Goal: Information Seeking & Learning: Find specific fact

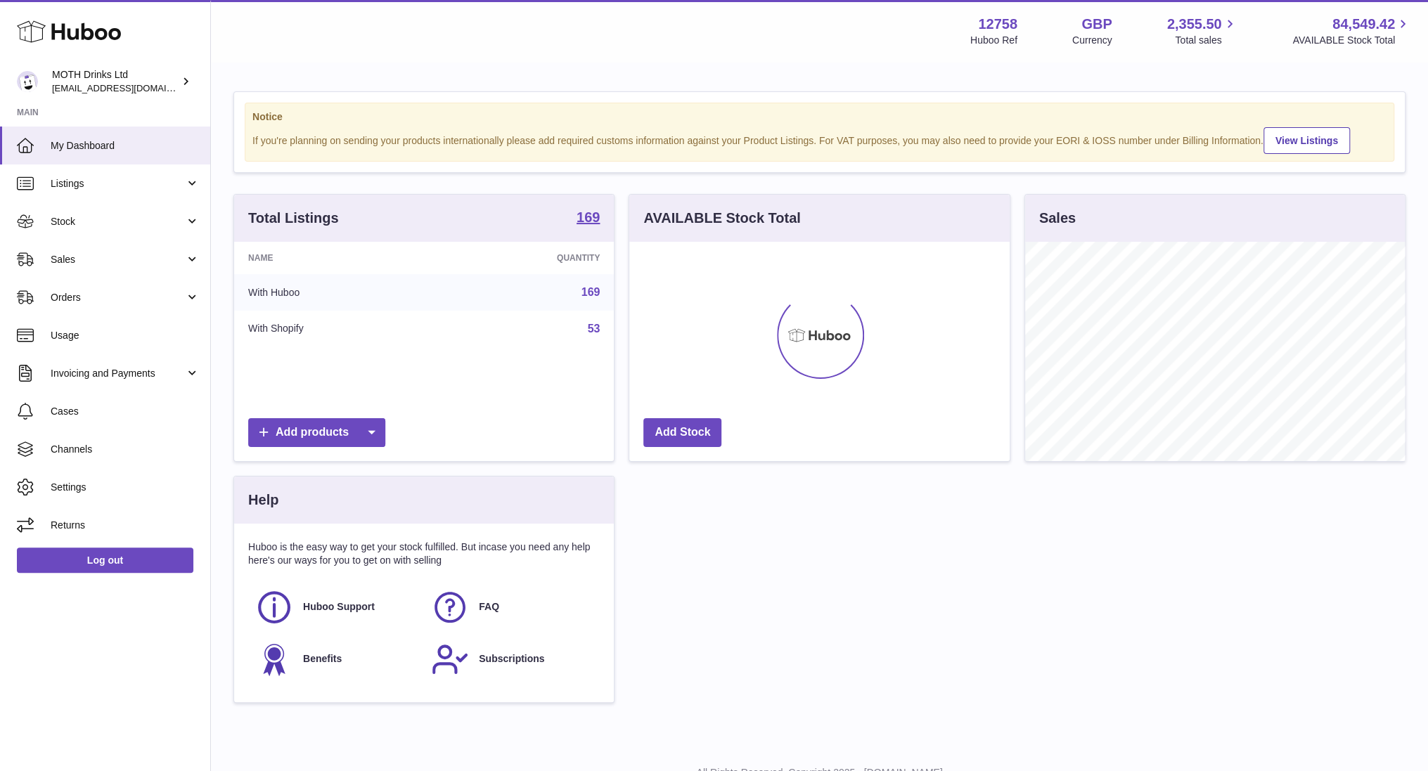
scroll to position [219, 380]
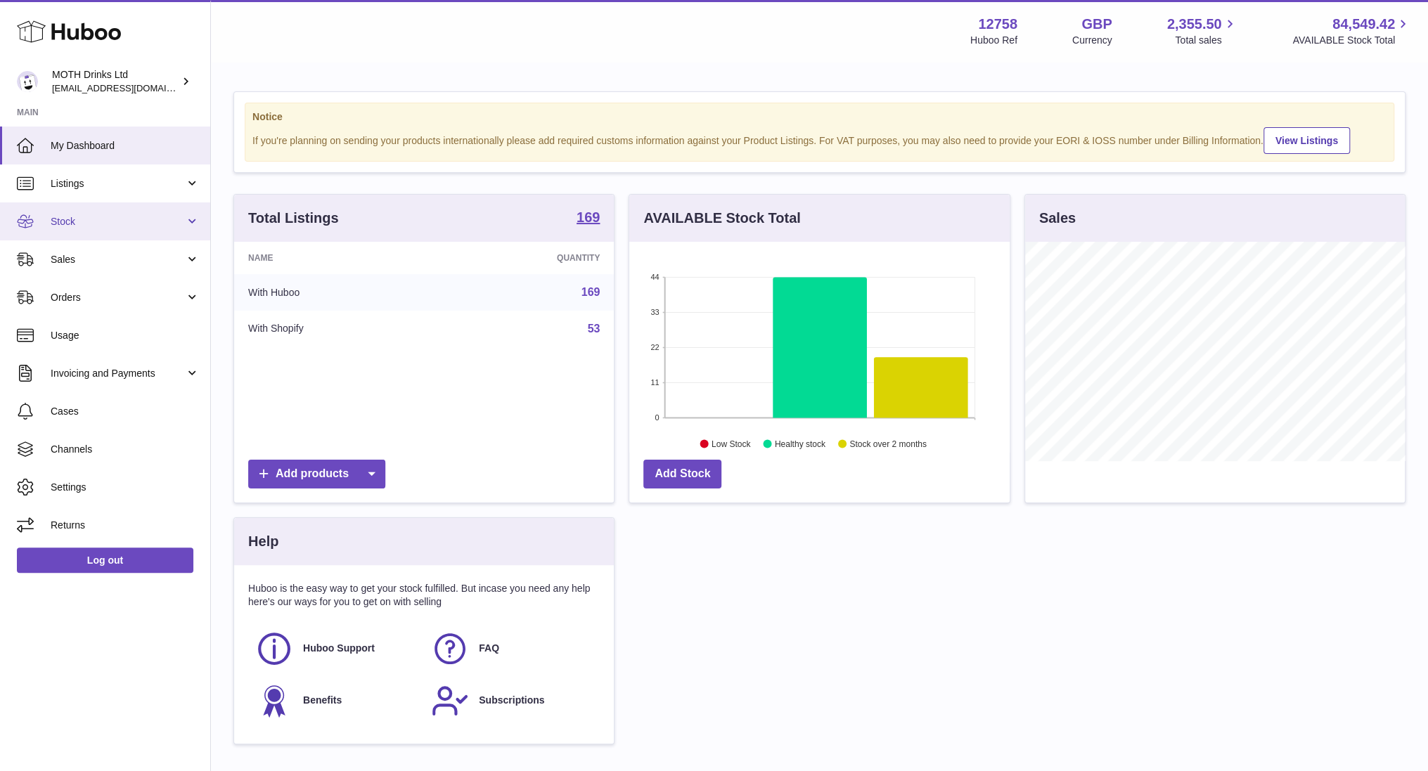
click at [62, 219] on span "Stock" at bounding box center [118, 221] width 134 height 13
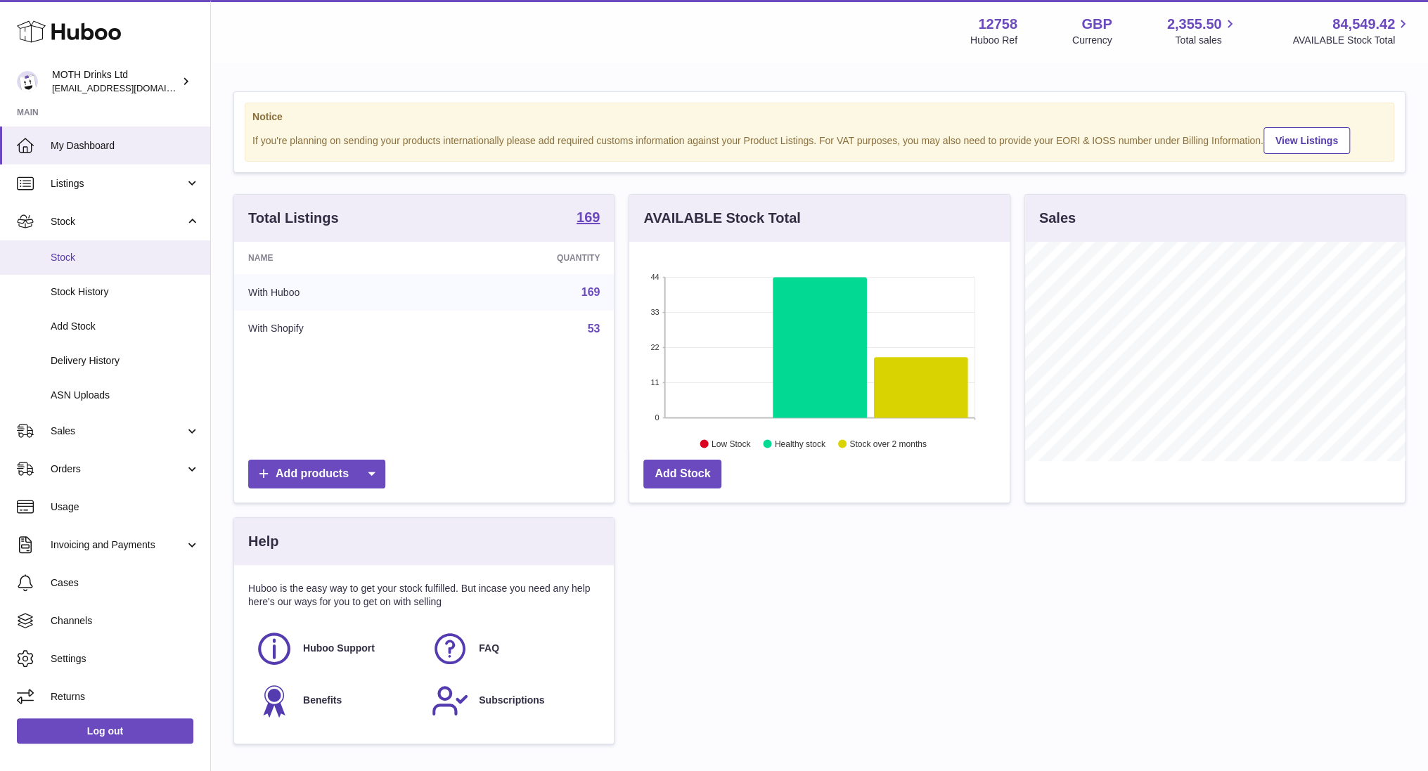
click at [77, 251] on span "Stock" at bounding box center [125, 257] width 149 height 13
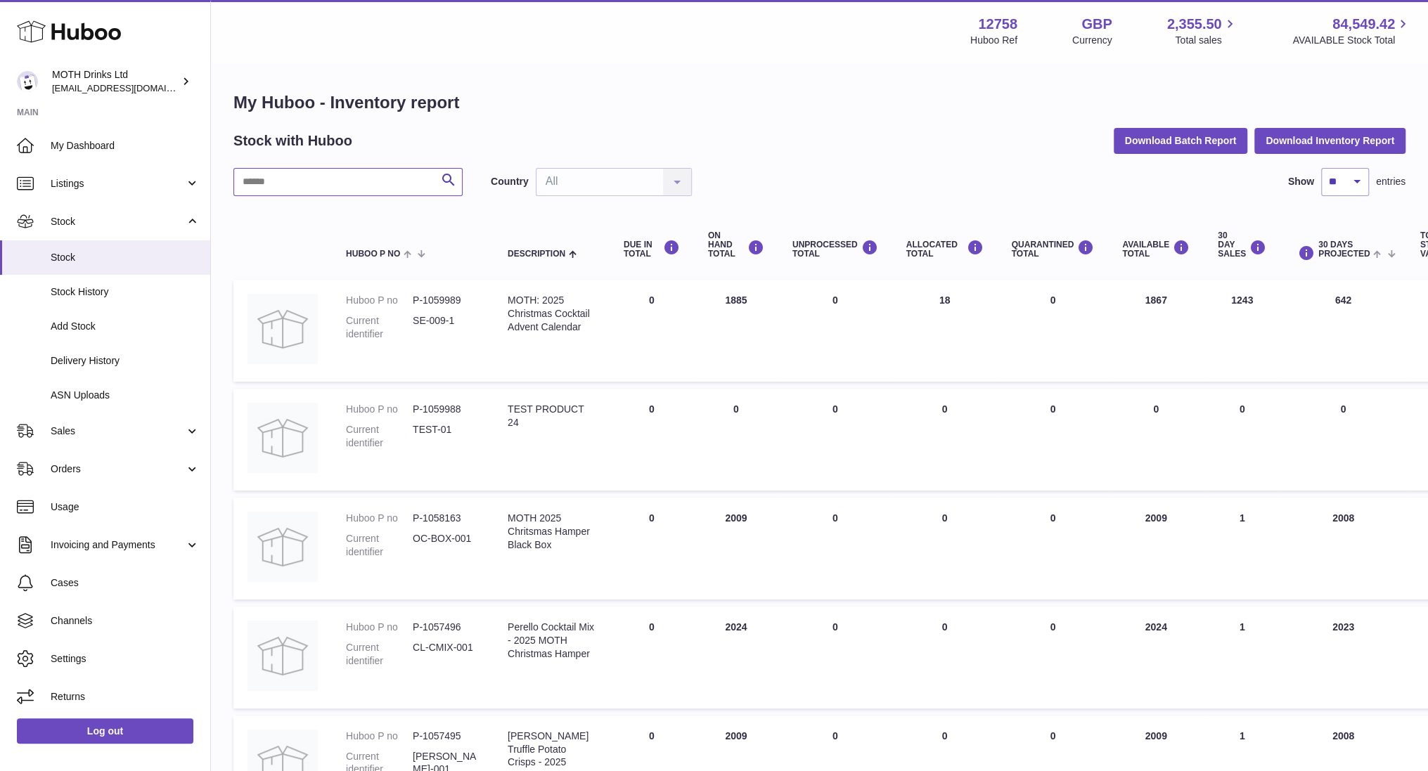
click at [351, 186] on input "text" at bounding box center [347, 182] width 229 height 28
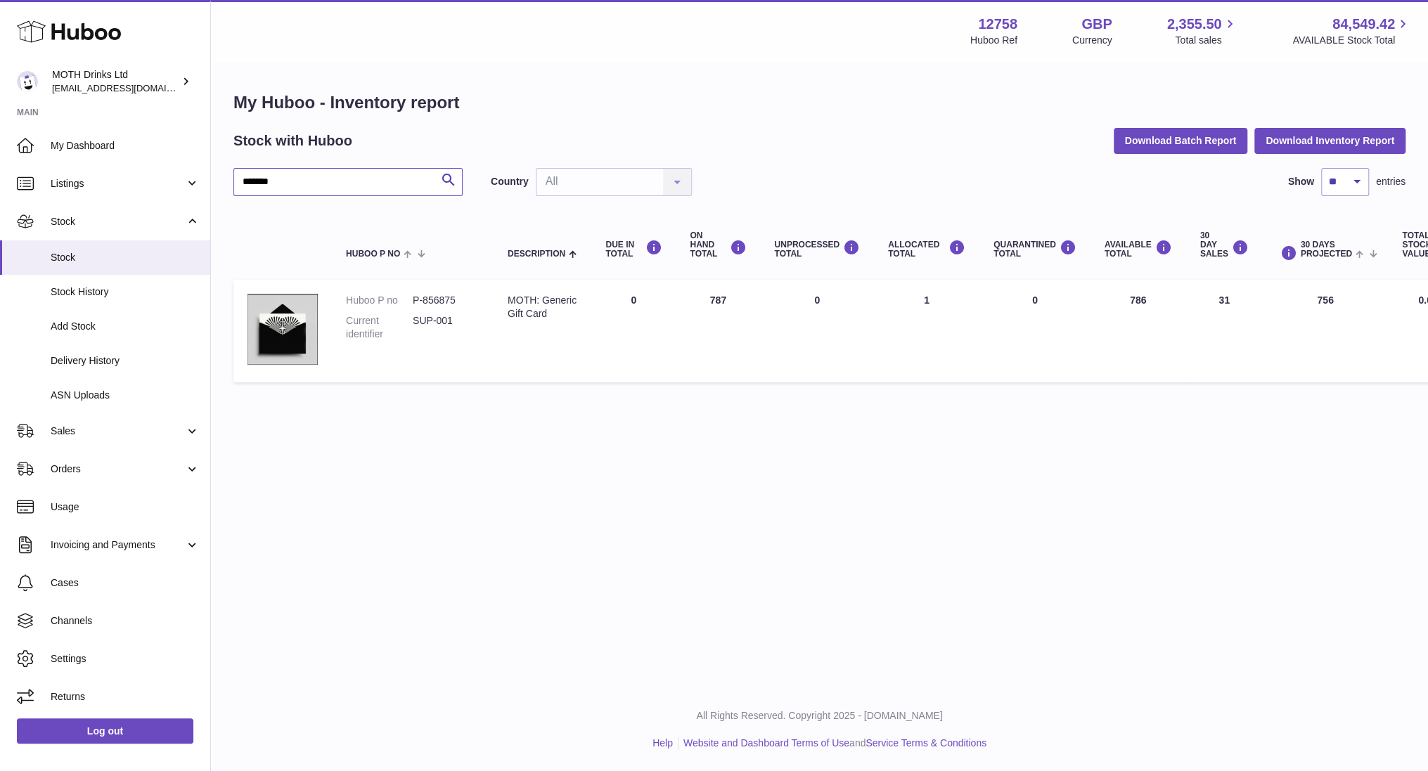
click at [309, 170] on input "*******" at bounding box center [347, 182] width 229 height 28
paste input "**"
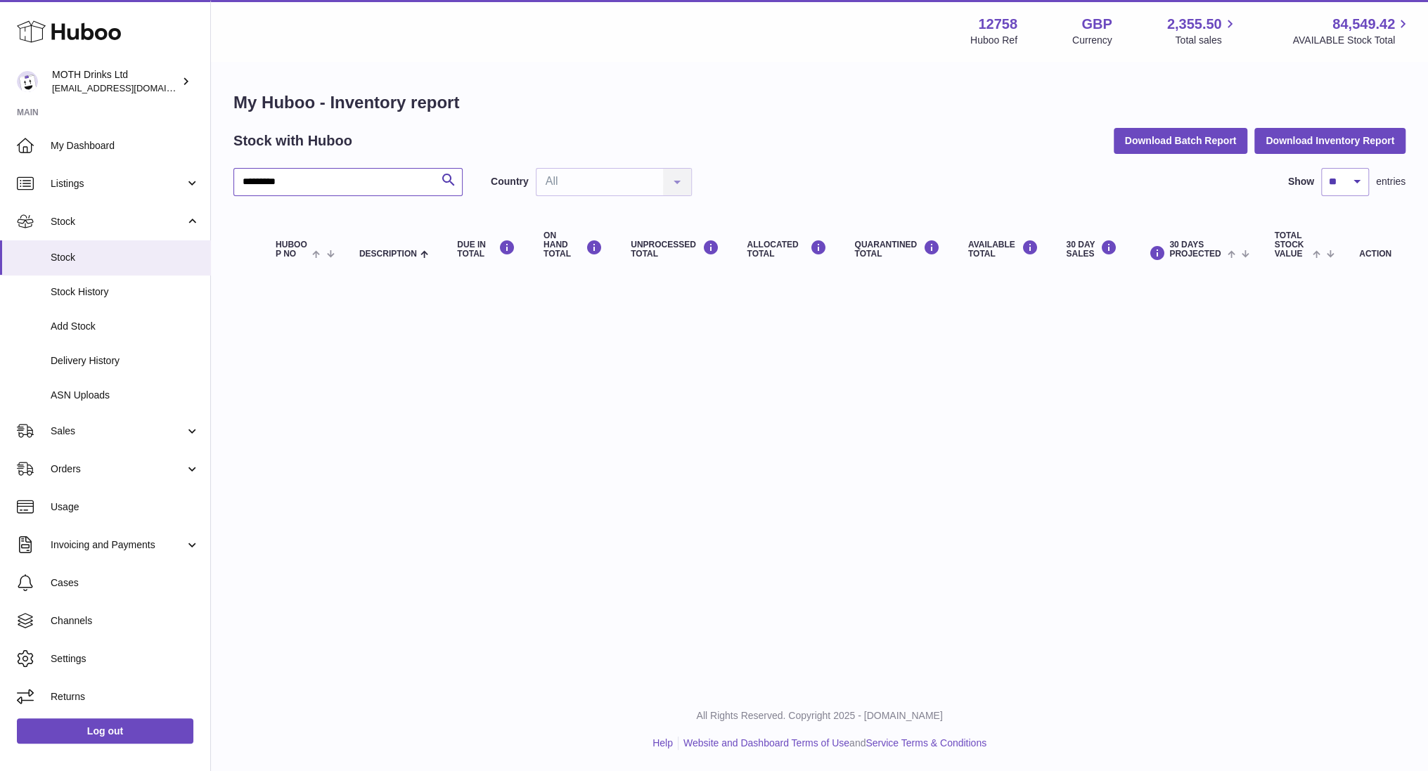
drag, startPoint x: 254, startPoint y: 185, endPoint x: 208, endPoint y: 185, distance: 45.7
click at [208, 185] on div "Huboo MOTH Drinks Ltd [EMAIL_ADDRESS][DOMAIN_NAME] Main My Dashboard Listings N…" at bounding box center [714, 385] width 1428 height 771
type input "*******"
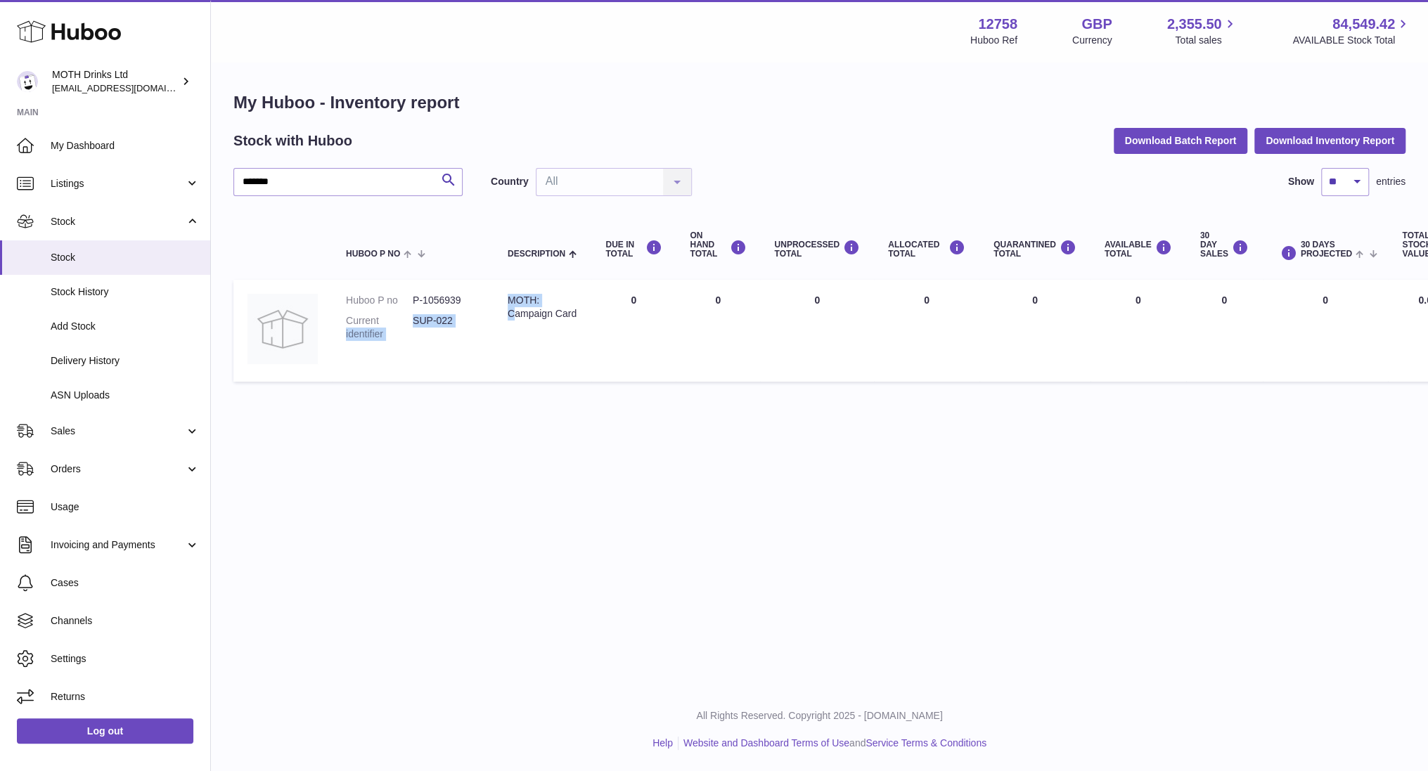
drag, startPoint x: 411, startPoint y: 320, endPoint x: 512, endPoint y: 320, distance: 101.2
click at [512, 320] on tr "Huboo P no P-1056939 Current identifier SUP-022 Description MOTH: Campaign Card…" at bounding box center [880, 331] width 1294 height 102
click at [496, 321] on td "Description MOTH: Campaign Card" at bounding box center [542, 331] width 98 height 102
drag, startPoint x: 410, startPoint y: 320, endPoint x: 454, endPoint y: 321, distance: 44.3
click at [454, 321] on dl "Huboo P no P-1056939 Current identifier SUP-022" at bounding box center [413, 321] width 134 height 54
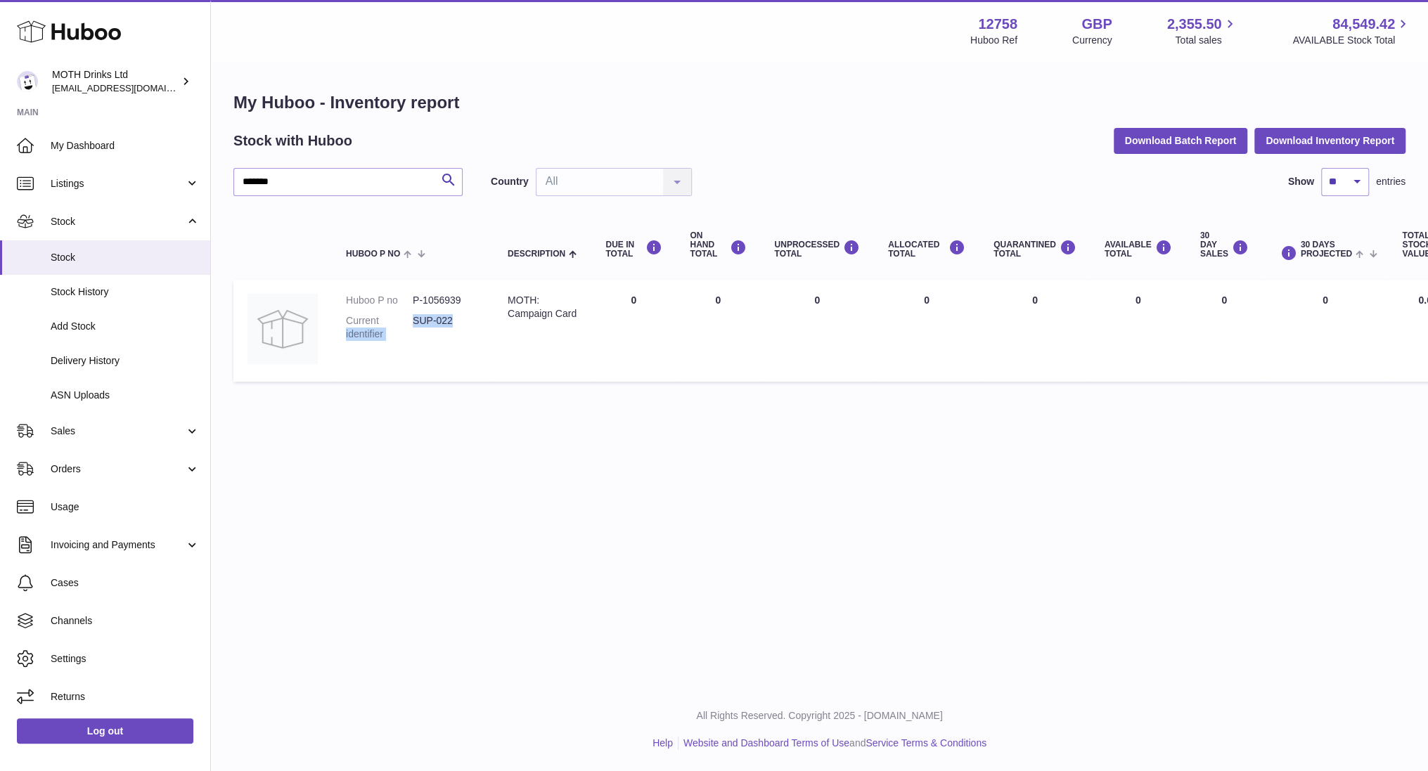
click at [454, 320] on dd "SUP-022" at bounding box center [446, 327] width 67 height 27
drag, startPoint x: 454, startPoint y: 320, endPoint x: 417, endPoint y: 320, distance: 37.3
click at [417, 320] on dd "SUP-022" at bounding box center [446, 327] width 67 height 27
copy dd "SUP-022"
click at [534, 501] on div "Menu Huboo 12758 Huboo Ref GBP Currency 2,355.50 Total sales 84,549.42 AVAILABL…" at bounding box center [819, 344] width 1217 height 688
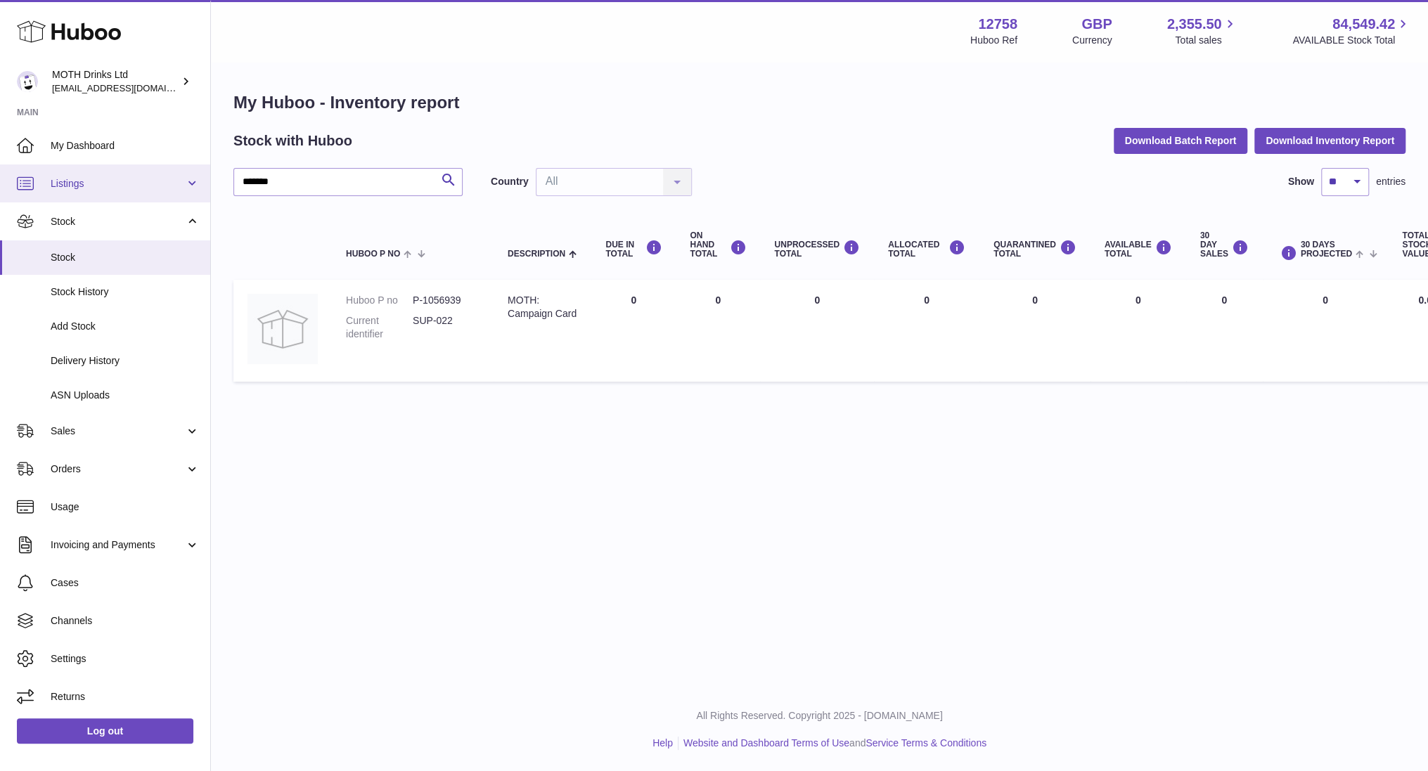
click at [82, 191] on link "Listings" at bounding box center [105, 183] width 210 height 38
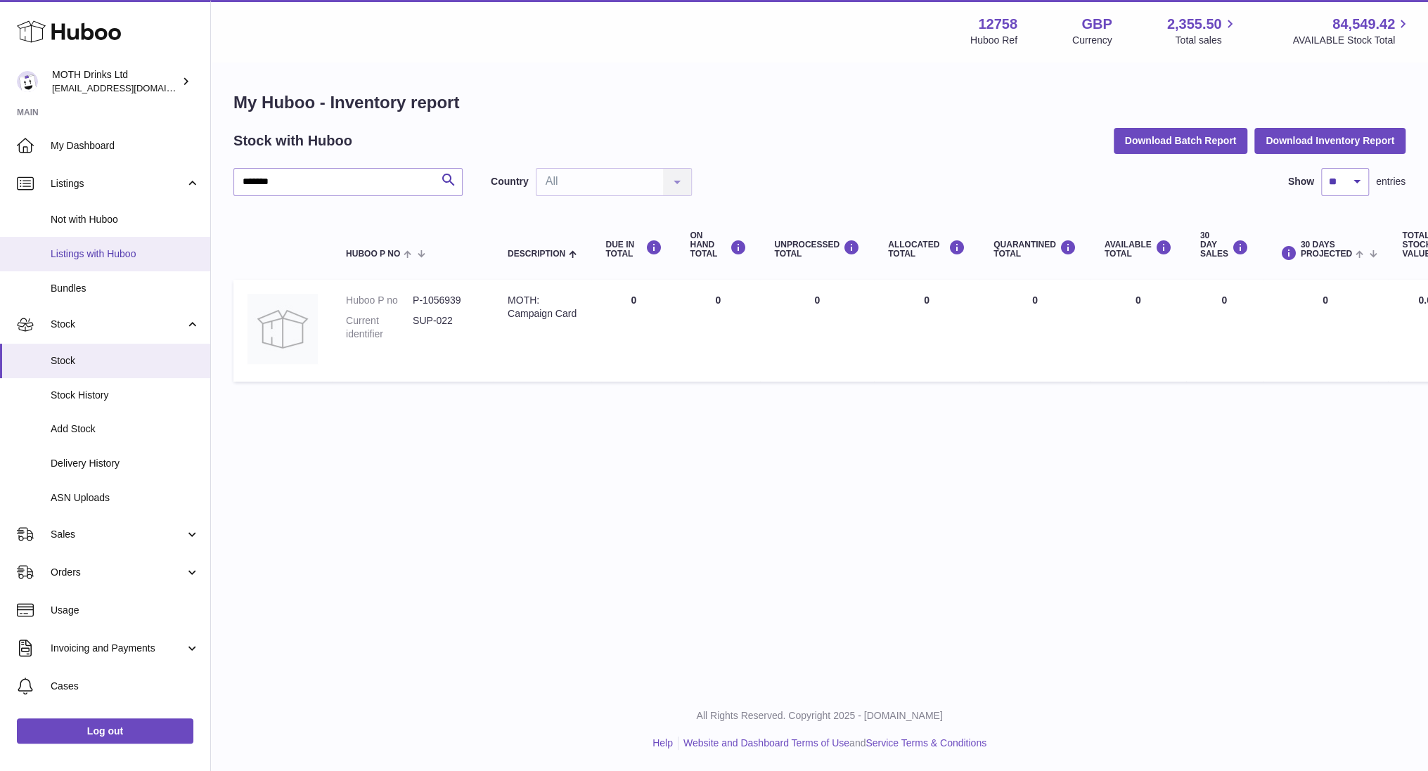
click at [90, 254] on span "Listings with Huboo" at bounding box center [125, 253] width 149 height 13
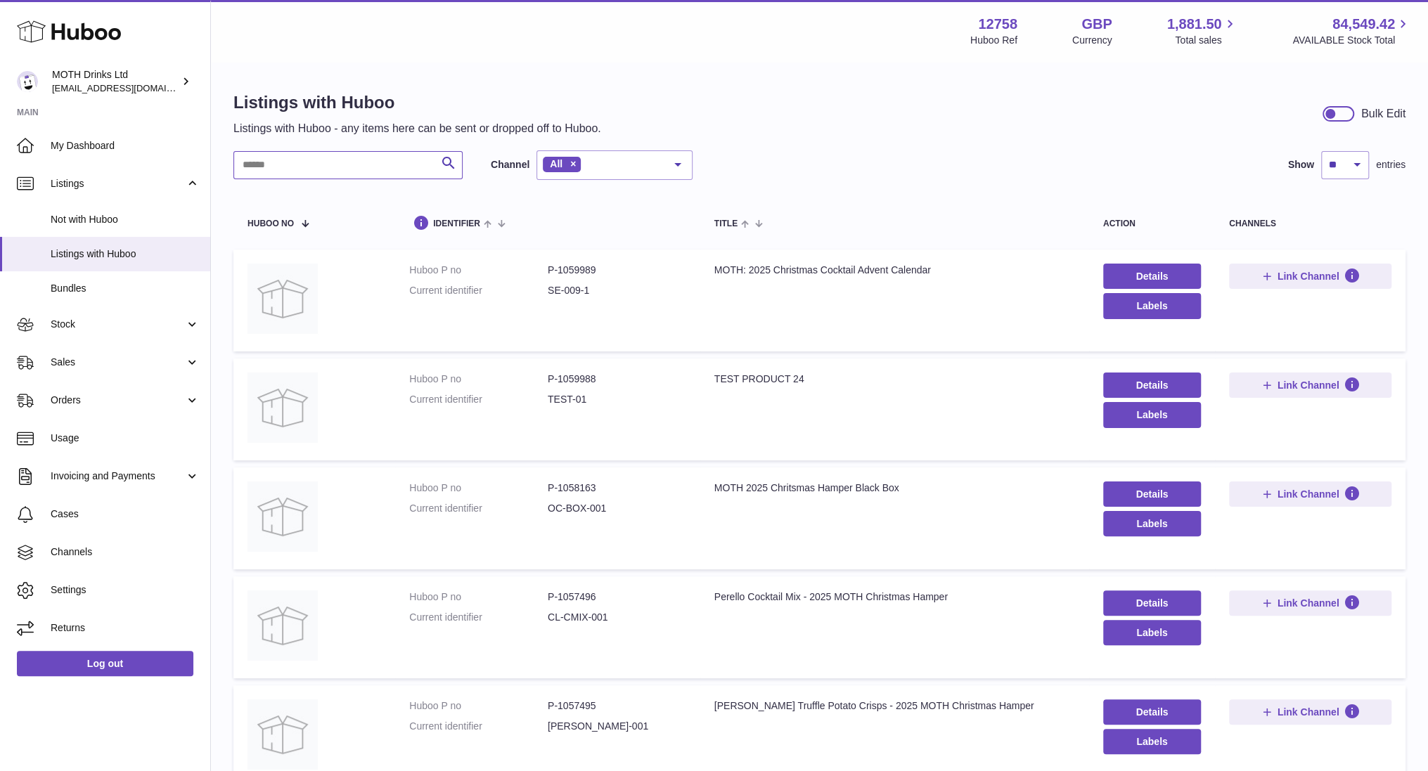
click at [306, 171] on input "text" at bounding box center [347, 165] width 229 height 28
type input "*****"
